Goal: Task Accomplishment & Management: Manage account settings

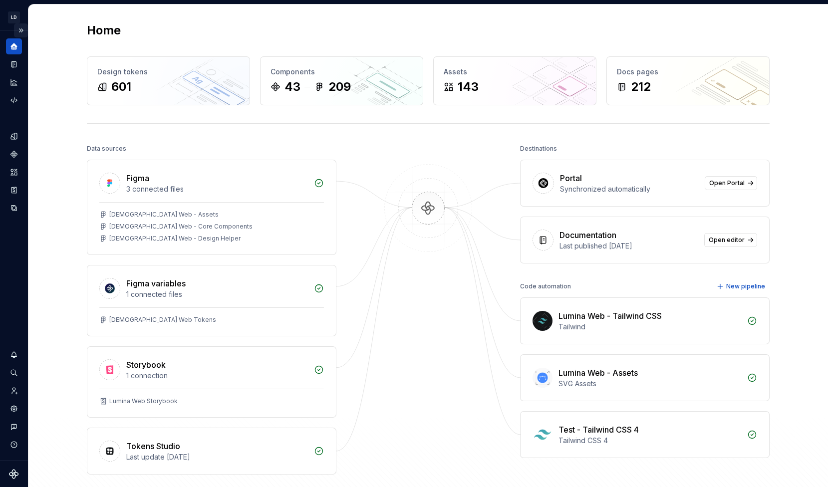
click at [23, 30] on button "Expand sidebar" at bounding box center [21, 30] width 14 height 14
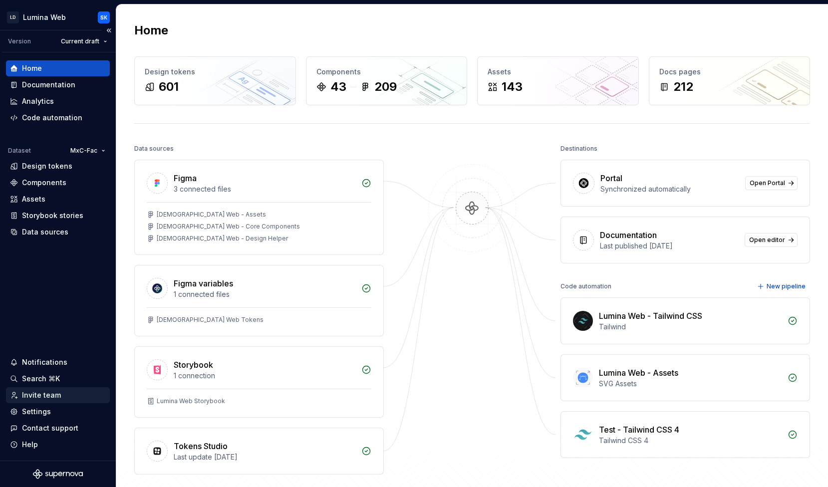
click at [58, 391] on div "Invite team" at bounding box center [41, 395] width 39 height 10
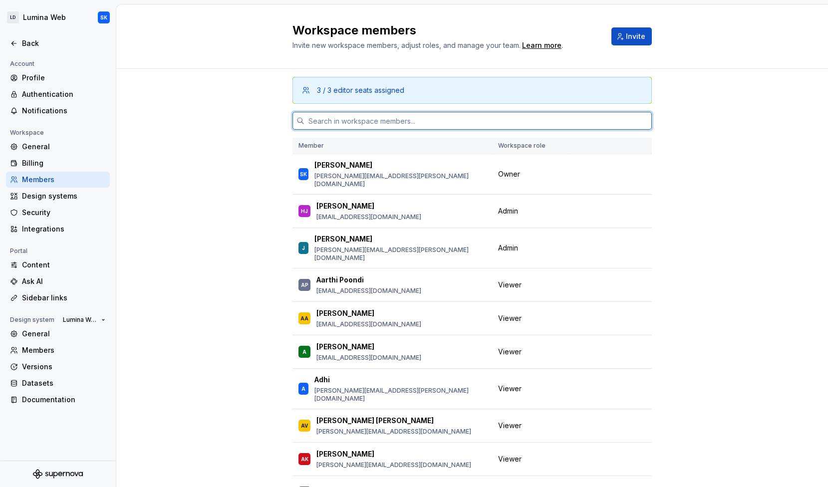
click at [357, 116] on input "text" at bounding box center [477, 121] width 347 height 18
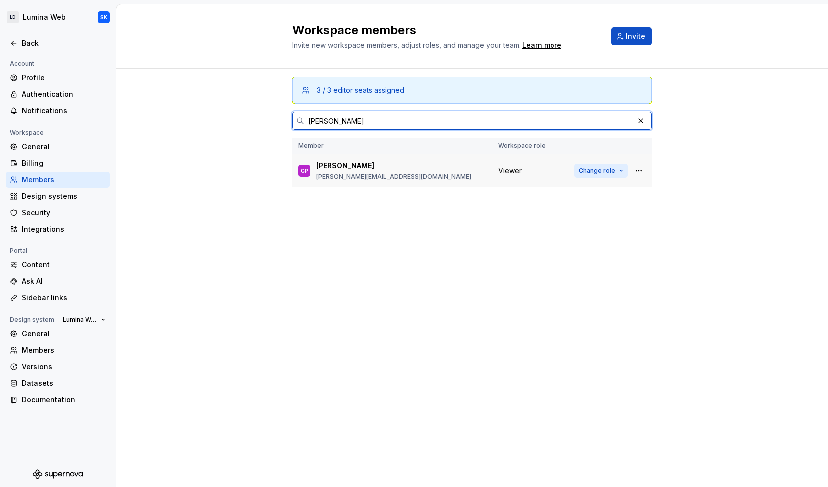
type input "[PERSON_NAME]"
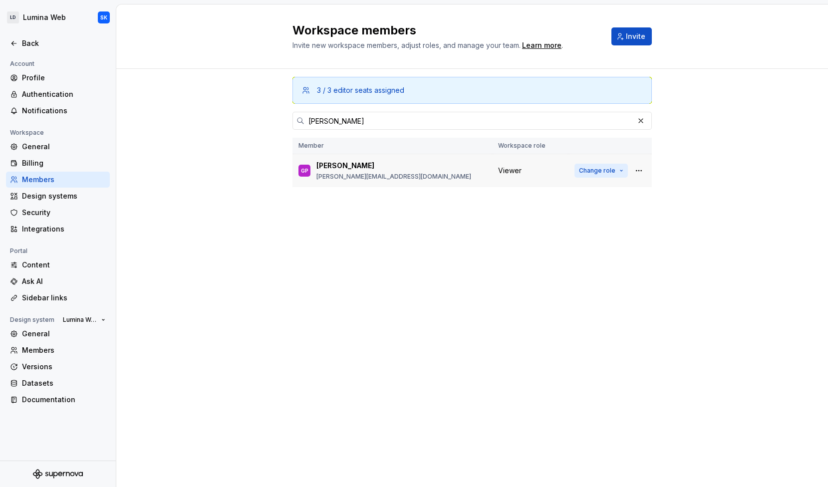
click at [602, 173] on span "Change role" at bounding box center [597, 171] width 36 height 8
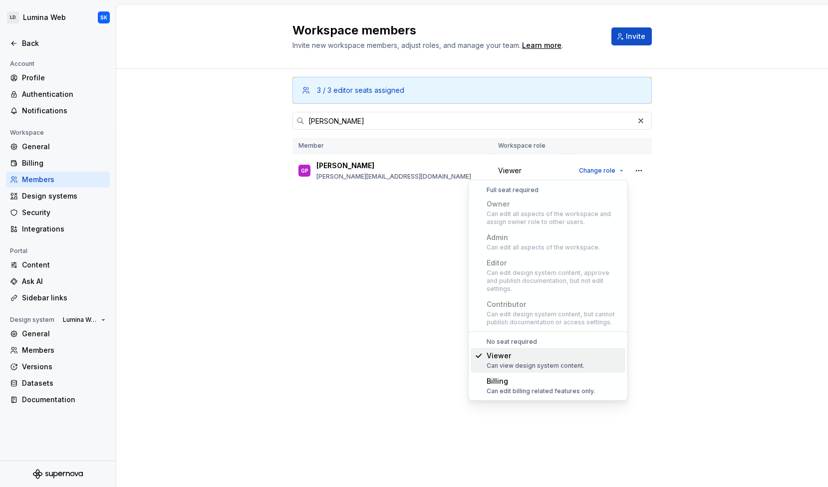
click at [373, 234] on div "3 / 3 editor seats assigned [PERSON_NAME] Member Workspace role GP [PERSON_NAME…" at bounding box center [471, 259] width 359 height 380
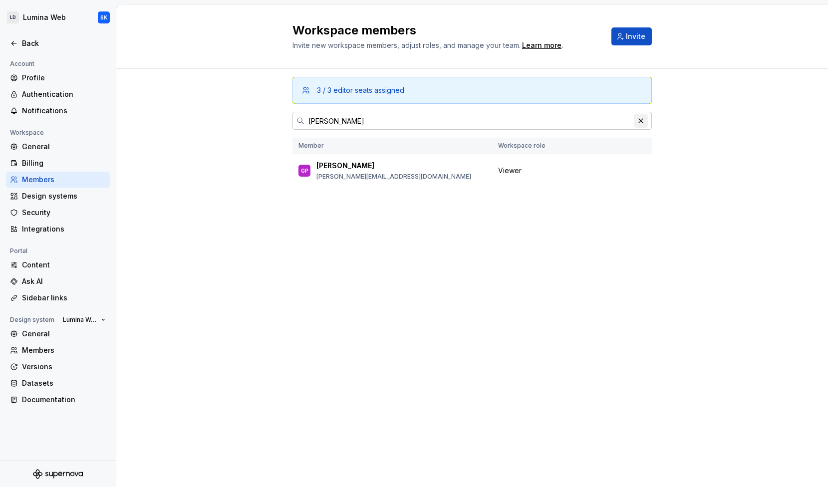
click at [638, 124] on button "button" at bounding box center [641, 121] width 14 height 14
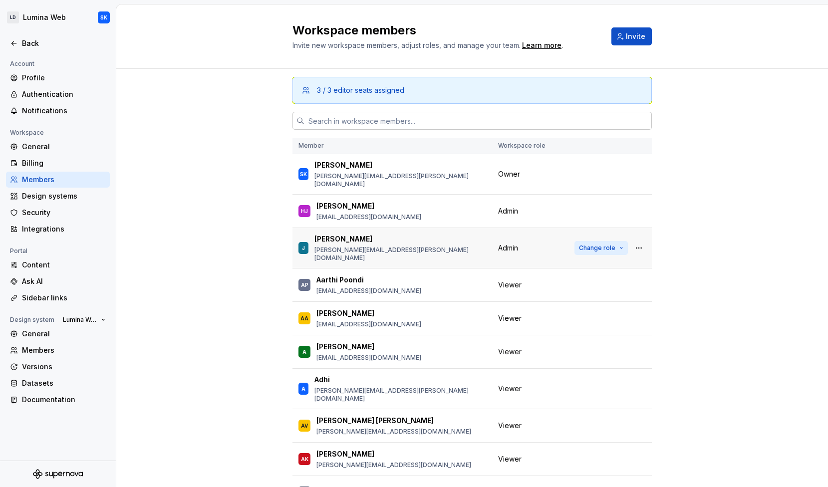
click at [596, 244] on span "Change role" at bounding box center [597, 248] width 36 height 8
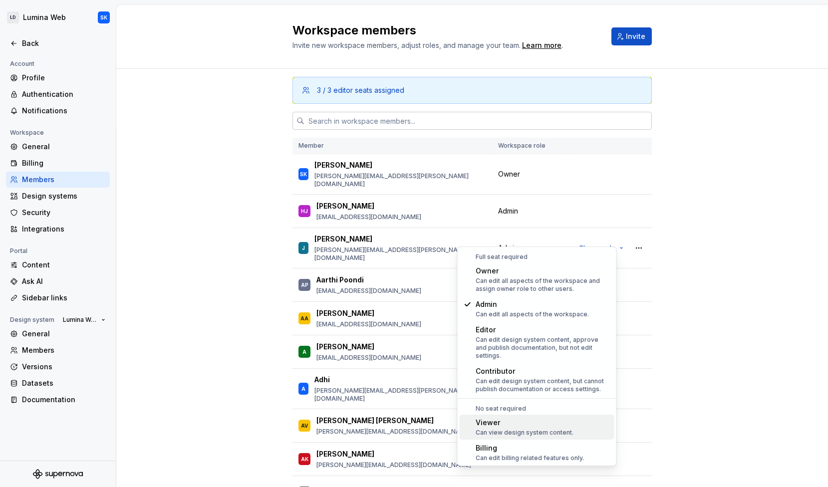
click at [559, 418] on div "Viewer" at bounding box center [525, 423] width 98 height 10
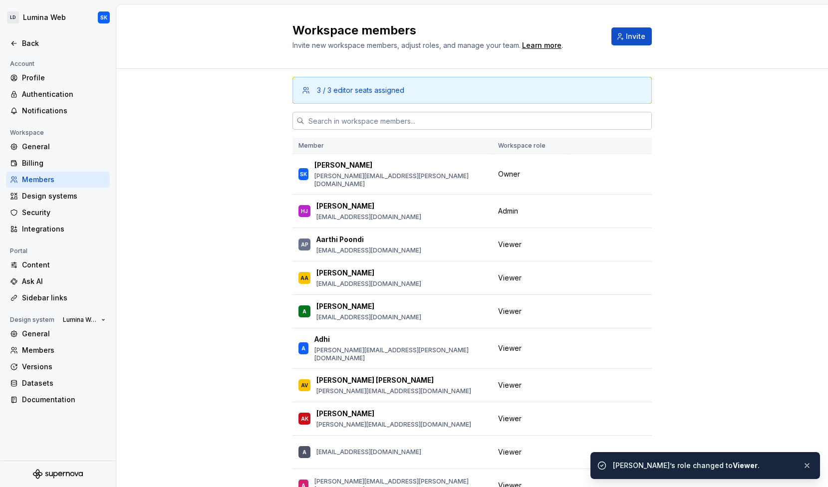
click at [462, 117] on input "text" at bounding box center [477, 121] width 347 height 18
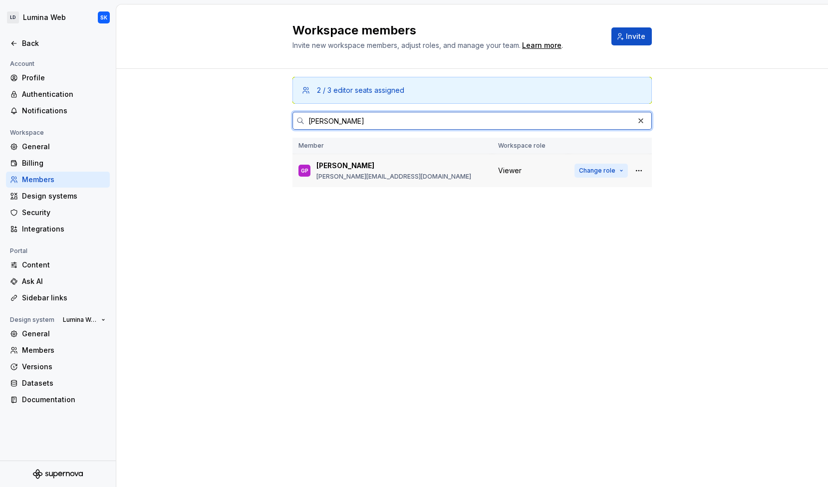
type input "[PERSON_NAME]"
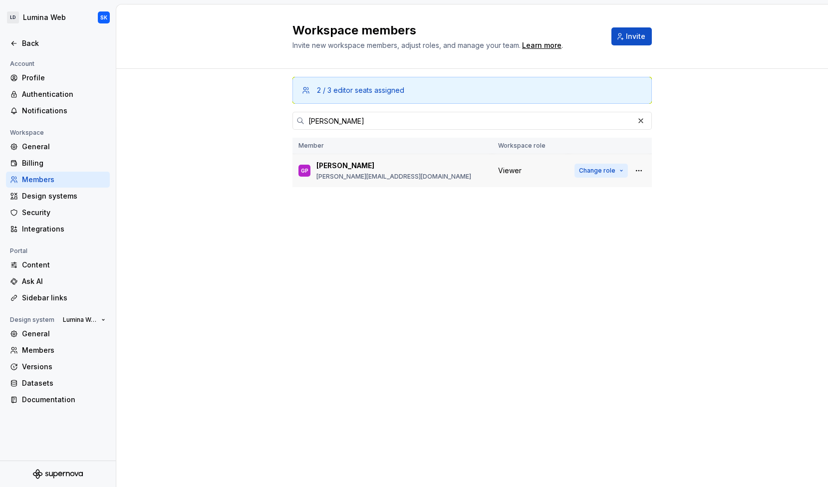
click at [612, 169] on span "Change role" at bounding box center [597, 171] width 36 height 8
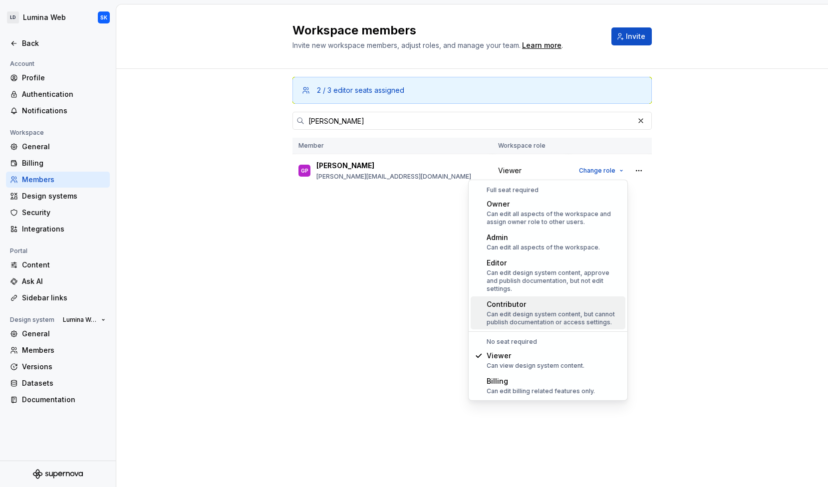
click at [611, 310] on div "Can edit design system content, but cannot publish documentation or access sett…" at bounding box center [554, 318] width 135 height 16
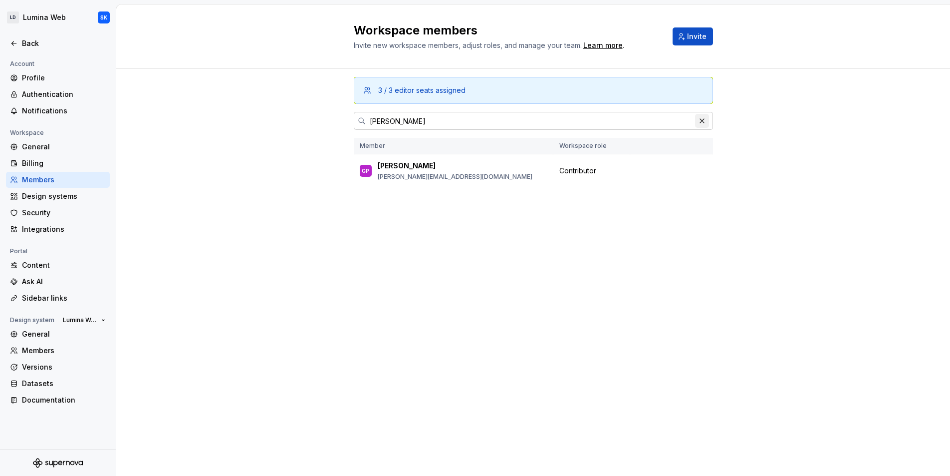
click at [704, 121] on button "button" at bounding box center [702, 121] width 14 height 14
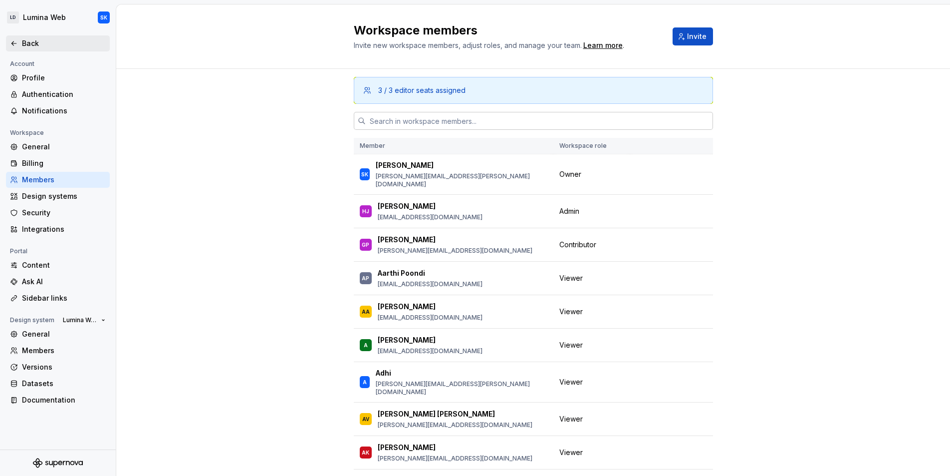
click at [36, 45] on div "Back" at bounding box center [64, 43] width 84 height 10
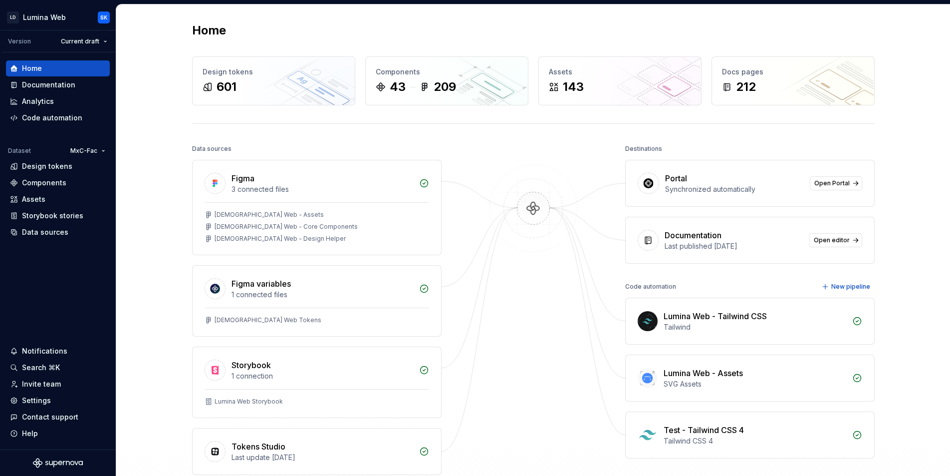
click at [594, 175] on div "Data sources Figma 3 connected files [DEMOGRAPHIC_DATA] Web - Assets LDS Web - …" at bounding box center [533, 328] width 683 height 373
